Goal: Transaction & Acquisition: Obtain resource

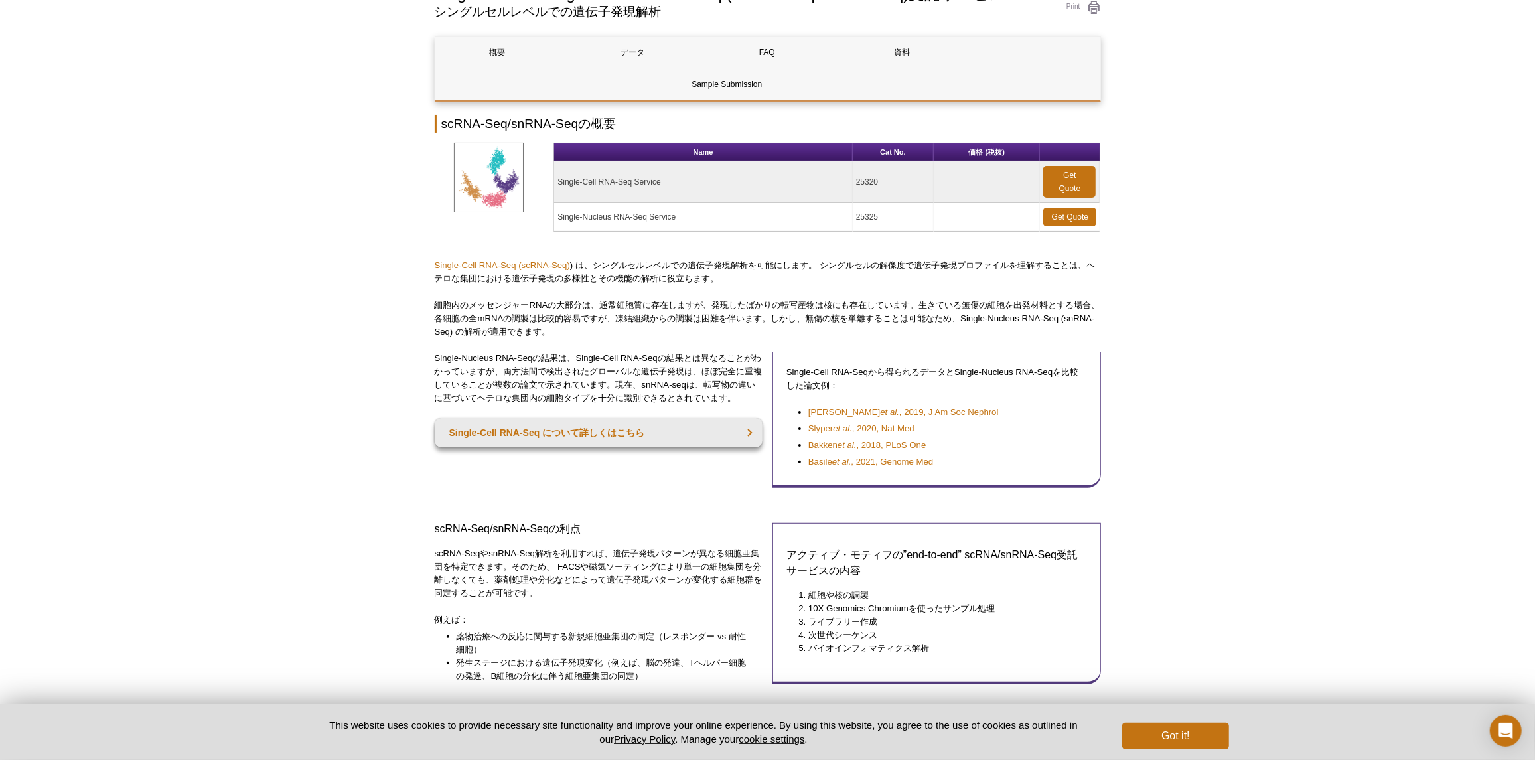
scroll to position [112, 0]
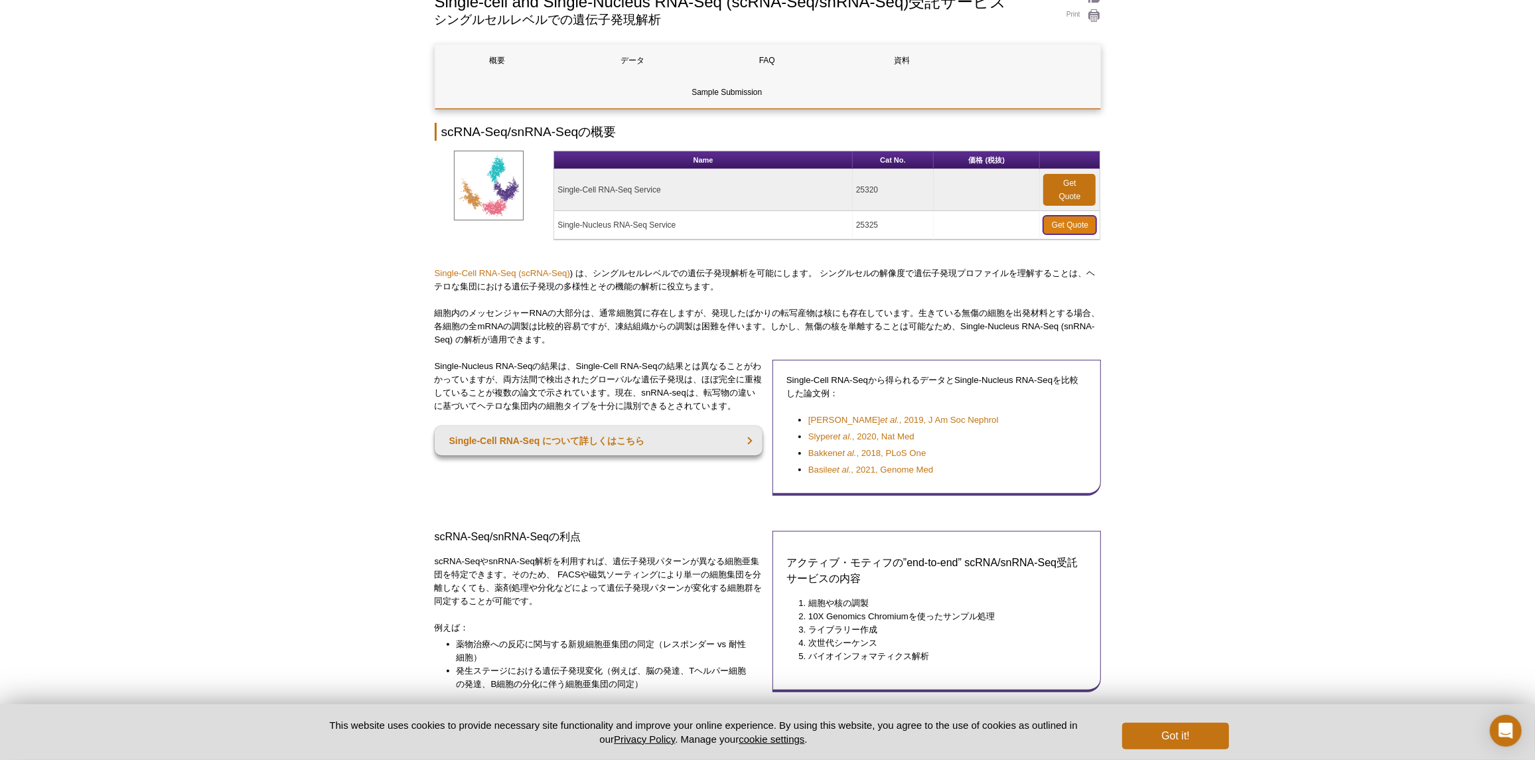
click at [1081, 216] on link "Get Quote" at bounding box center [1069, 225] width 53 height 19
click at [1075, 218] on link "Get Quote" at bounding box center [1069, 225] width 53 height 19
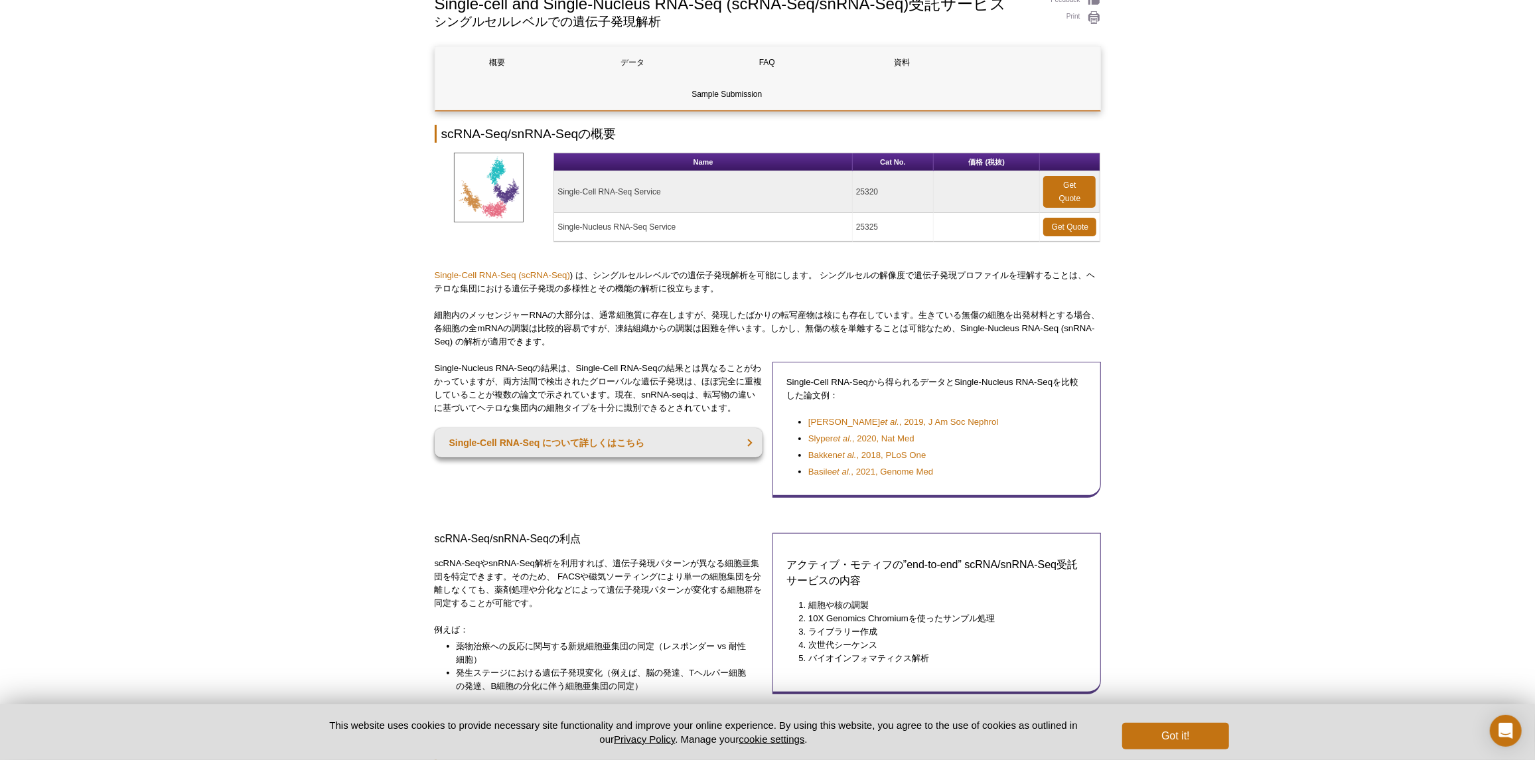
scroll to position [112, 0]
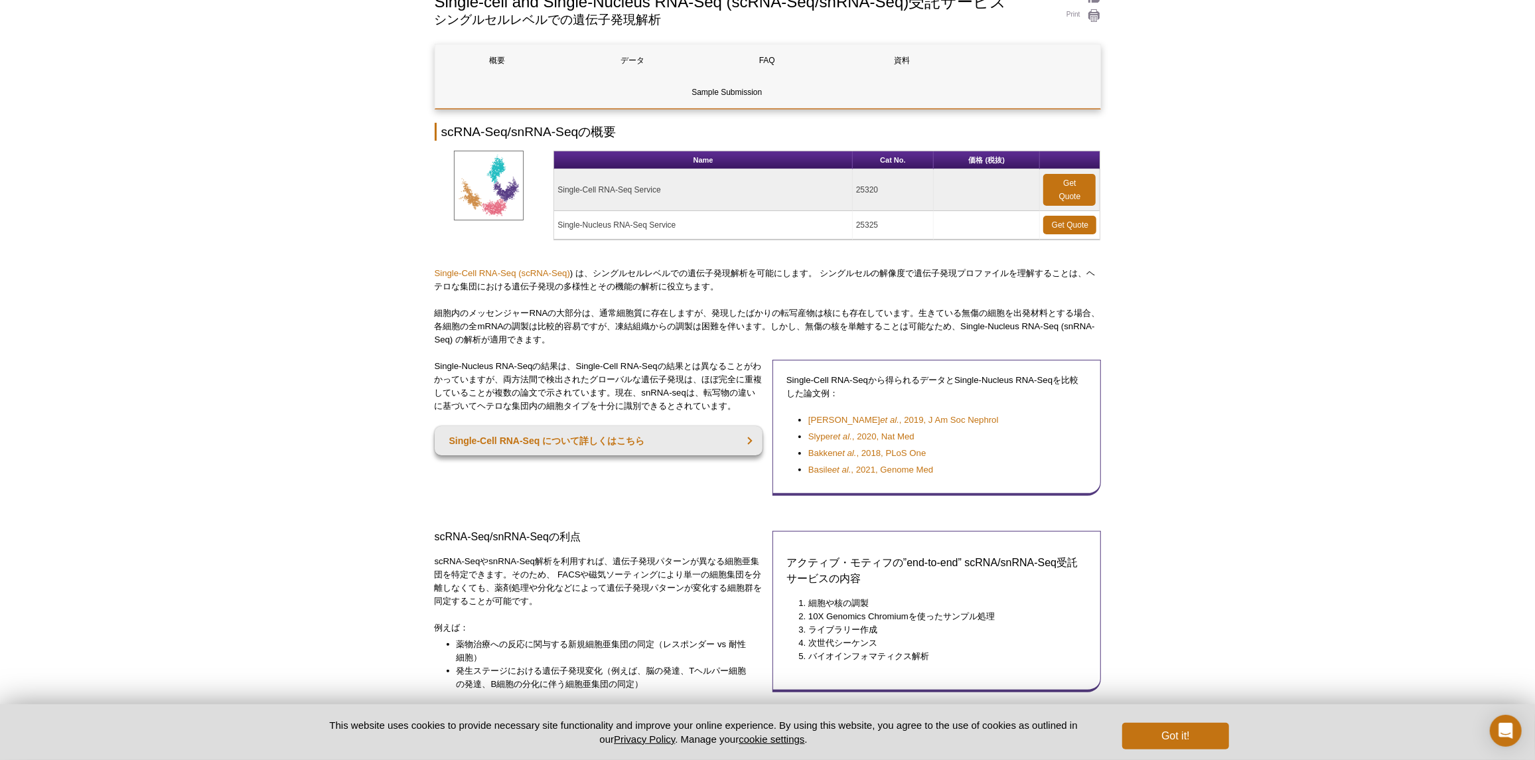
select select "[GEOGRAPHIC_DATA]"
select select "日本語"
